Goal: Find specific page/section: Find specific page/section

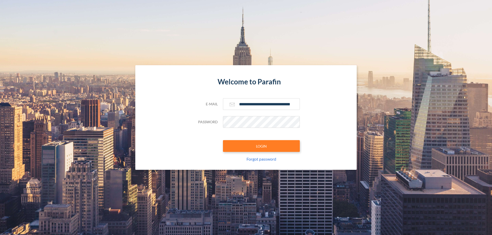
type input "**********"
click at [261, 146] on button "LOGIN" at bounding box center [261, 146] width 77 height 12
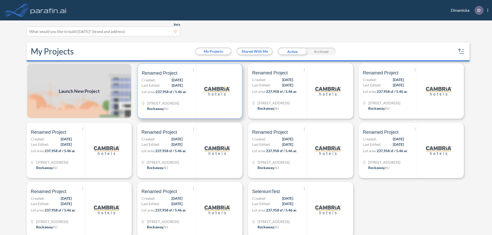
scroll to position [1, 0]
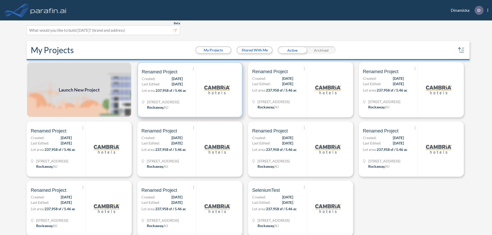
click at [189, 90] on p "Lot area: 237,958 sf / 5.46 ac" at bounding box center [169, 91] width 54 height 7
